Goal: Task Accomplishment & Management: Use online tool/utility

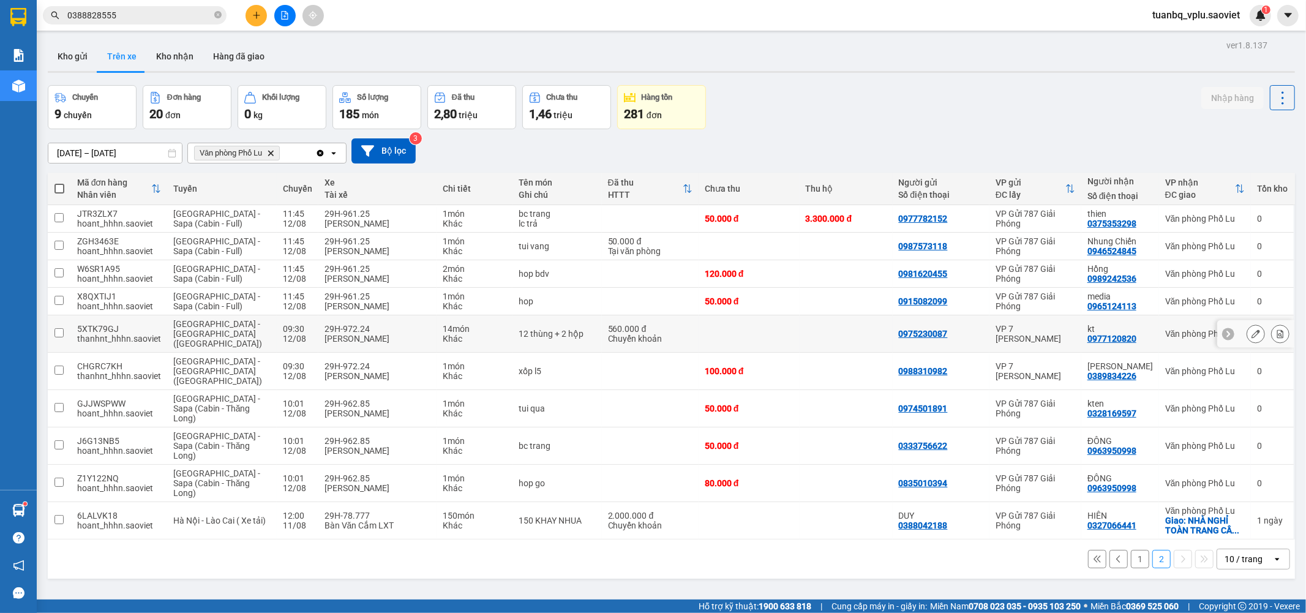
scroll to position [56, 0]
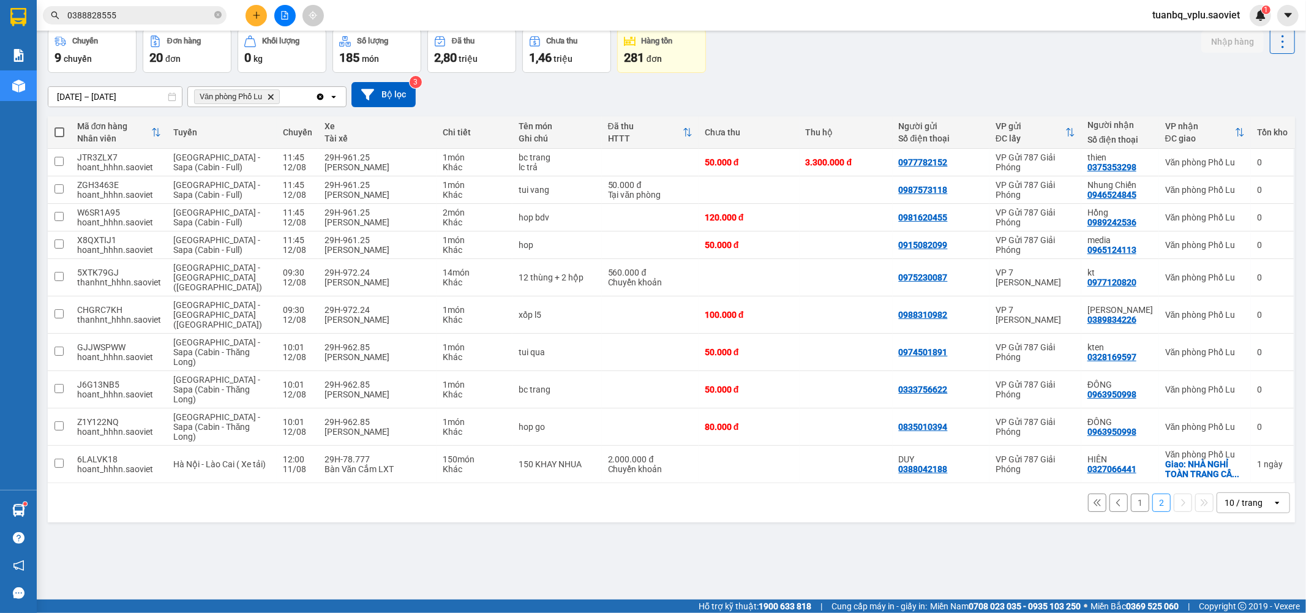
drag, startPoint x: 0, startPoint y: -95, endPoint x: 369, endPoint y: 527, distance: 723.4
click at [369, 527] on div "ver 1.8.137 Kho gửi Trên xe Kho nhận Hàng đã giao Chuyến 9 chuyến Đơn hàng 20 đ…" at bounding box center [671, 286] width 1257 height 613
click at [55, 272] on input "checkbox" at bounding box center [58, 276] width 9 height 9
checkbox input "true"
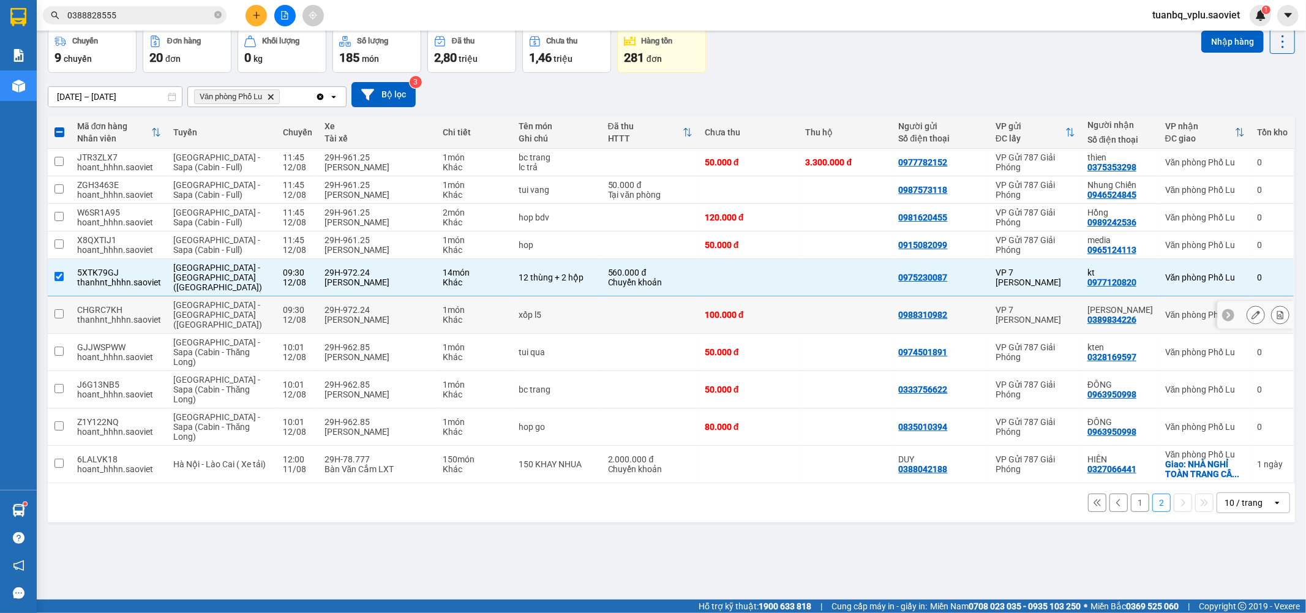
click at [58, 309] on input "checkbox" at bounding box center [58, 313] width 9 height 9
checkbox input "true"
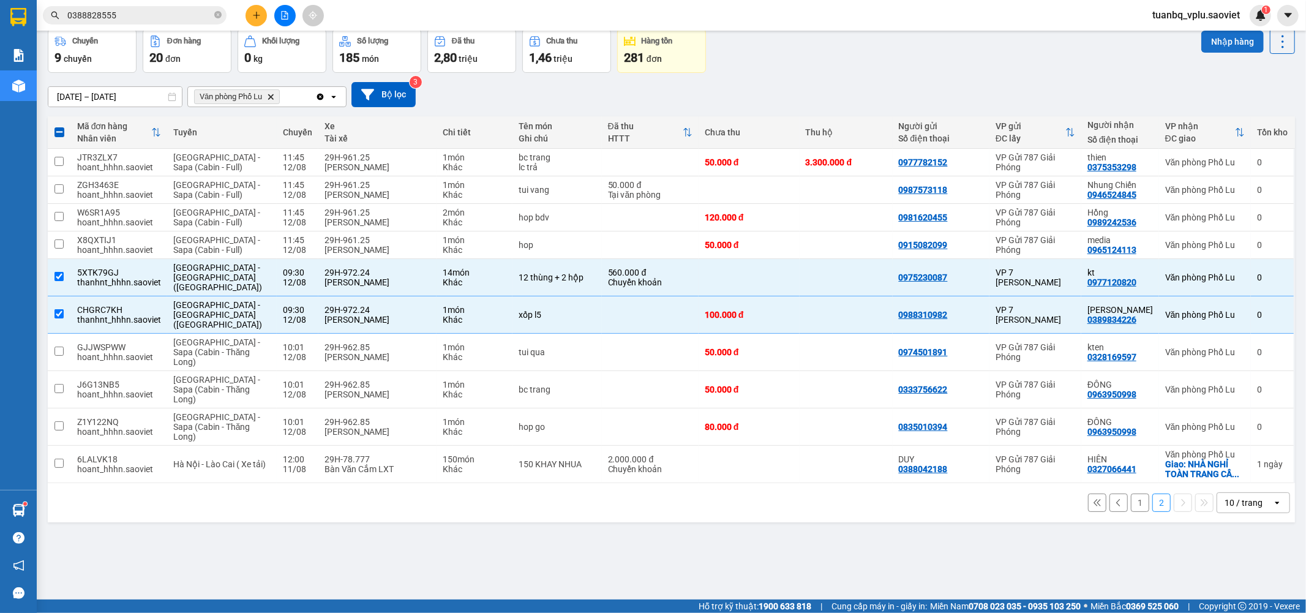
click at [1201, 39] on button "Nhập hàng" at bounding box center [1232, 42] width 62 height 22
checkbox input "false"
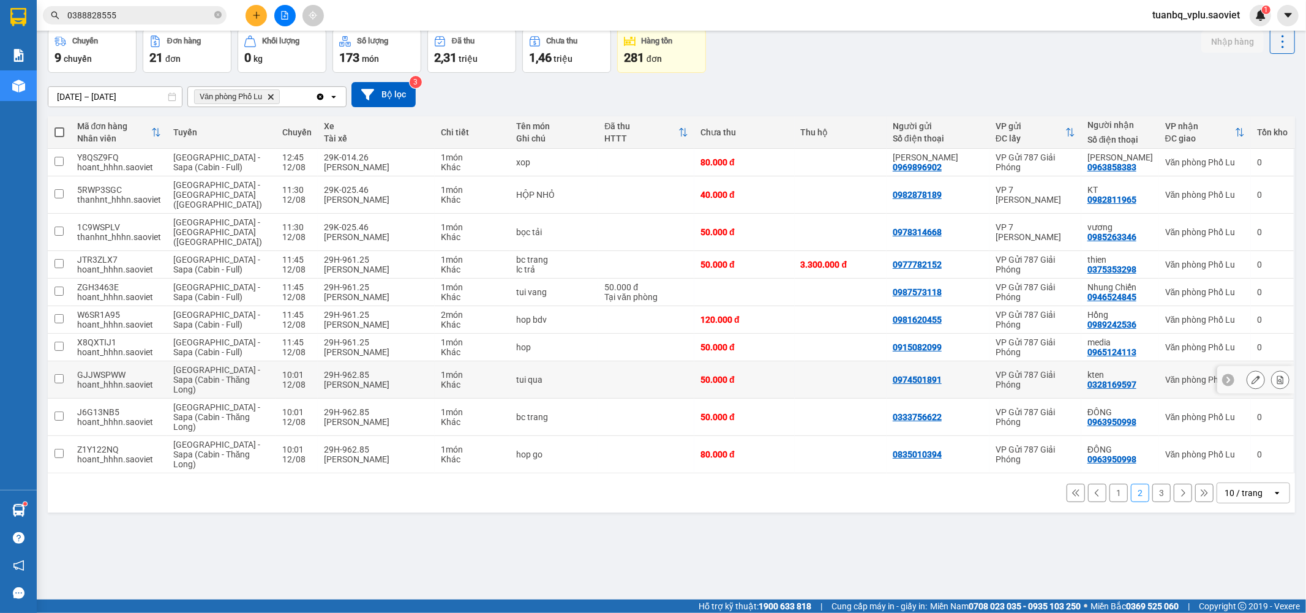
click at [69, 363] on td at bounding box center [59, 379] width 23 height 37
checkbox input "true"
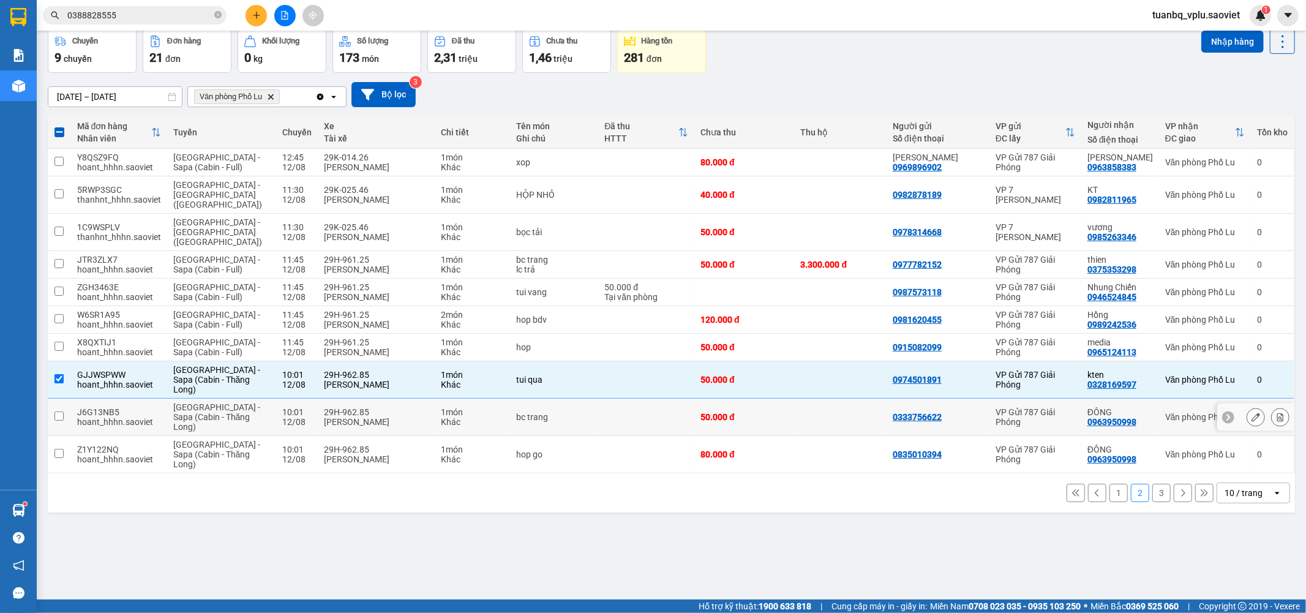
click at [72, 407] on td "J6G13NB5 hoant_hhhn.saoviet" at bounding box center [119, 417] width 96 height 37
checkbox input "true"
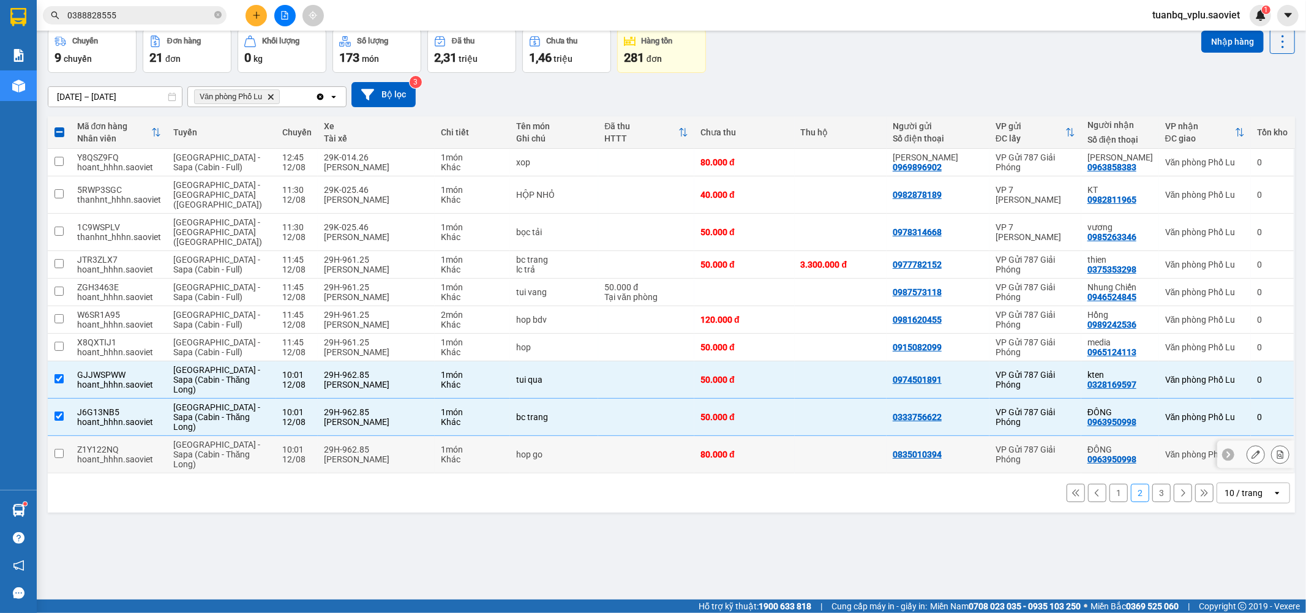
click at [59, 449] on input "checkbox" at bounding box center [58, 453] width 9 height 9
checkbox input "true"
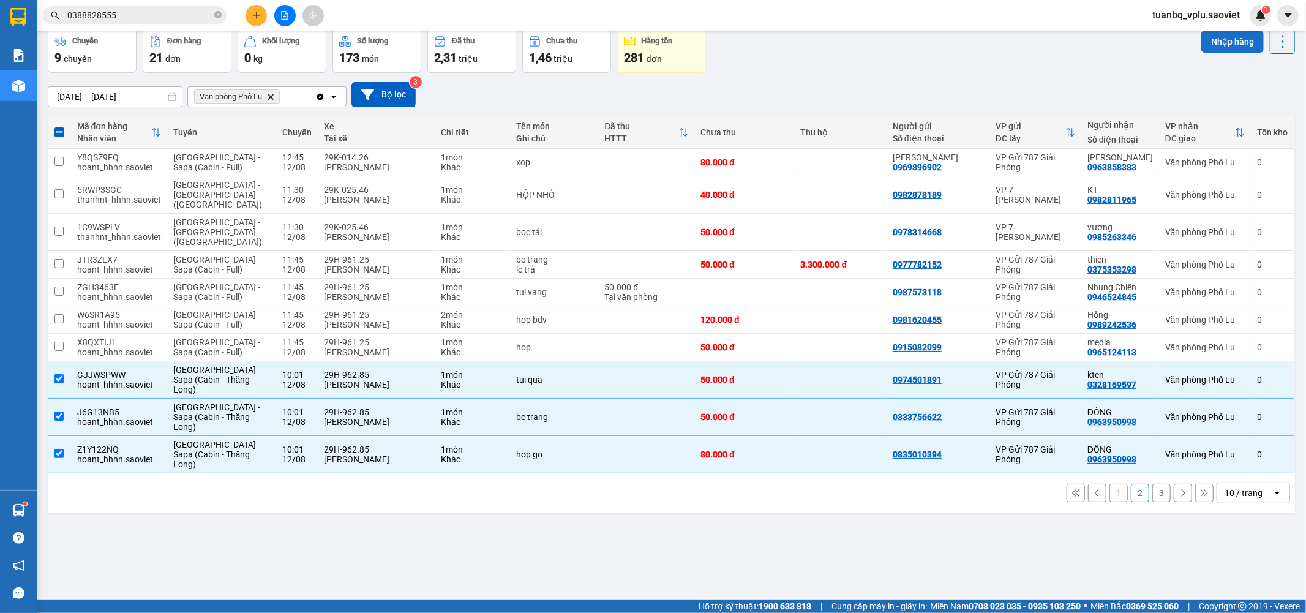
click at [1206, 35] on button "Nhập hàng" at bounding box center [1232, 42] width 62 height 22
checkbox input "false"
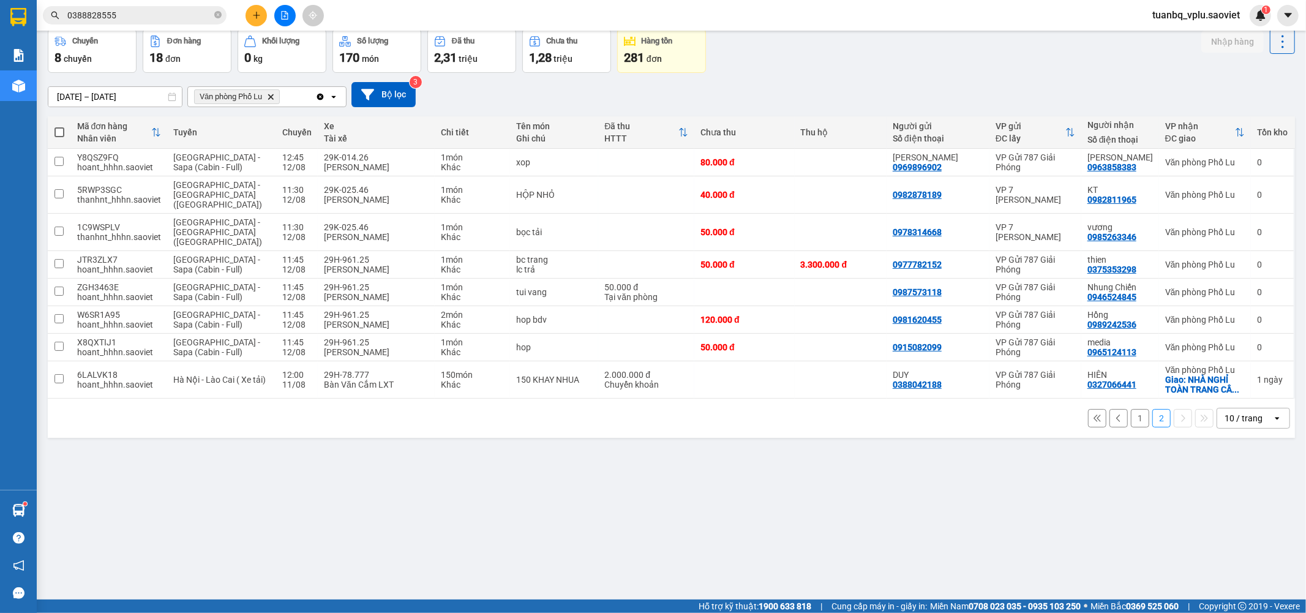
click at [138, 15] on input "0388828555" at bounding box center [139, 15] width 144 height 13
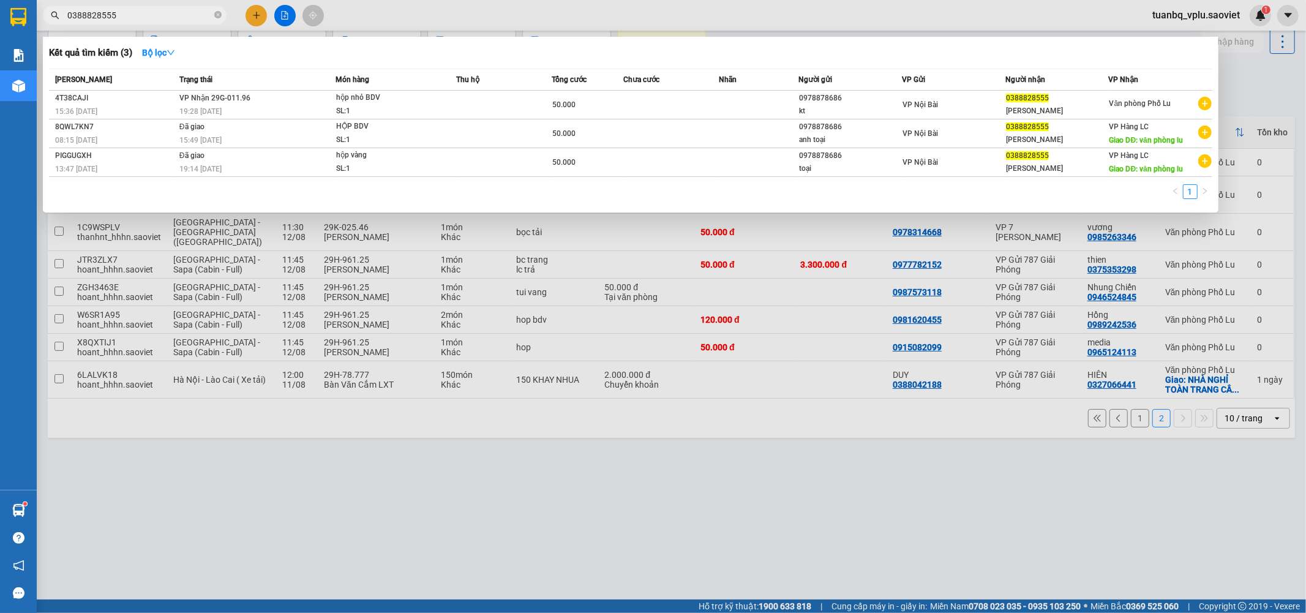
click at [138, 15] on input "0388828555" at bounding box center [139, 15] width 144 height 13
type input "4"
type input "742"
